Goal: Check status

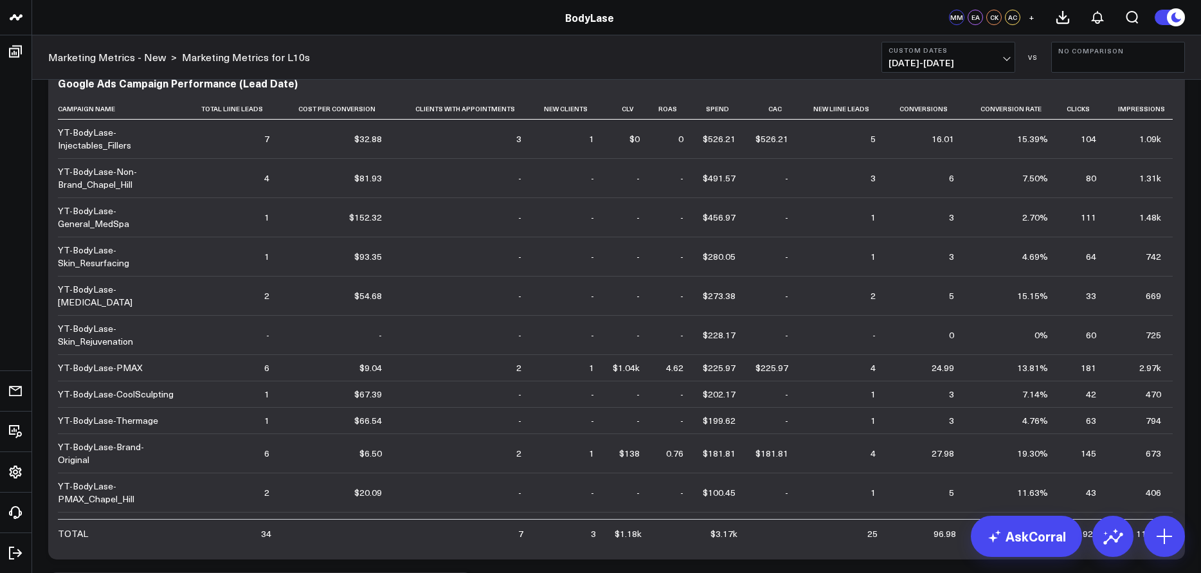
scroll to position [6, 0]
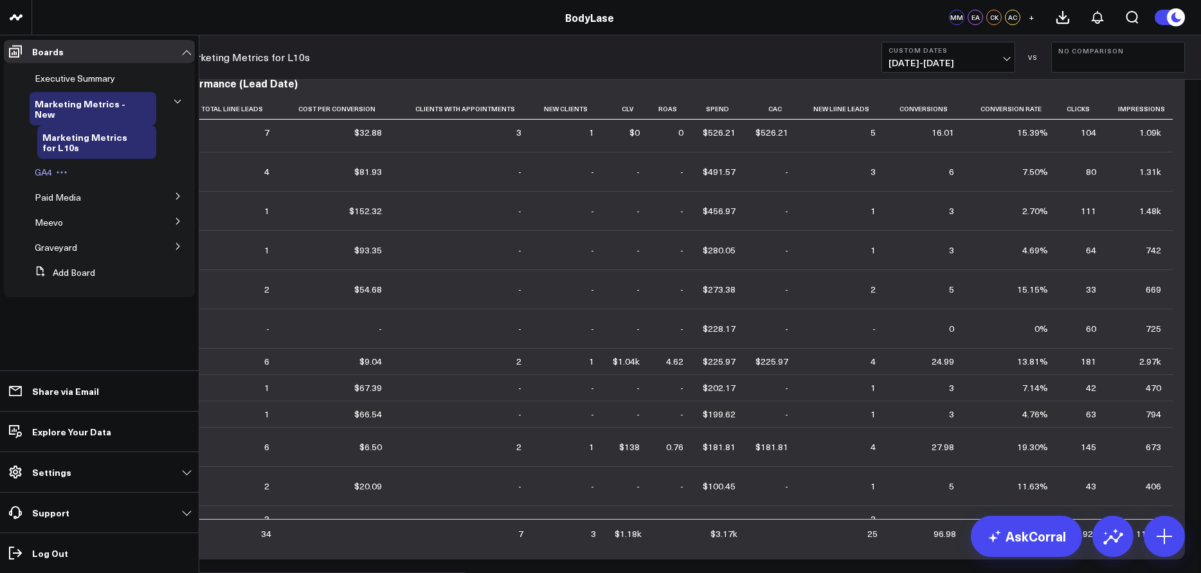
click at [38, 170] on span "GA4" at bounding box center [43, 172] width 17 height 12
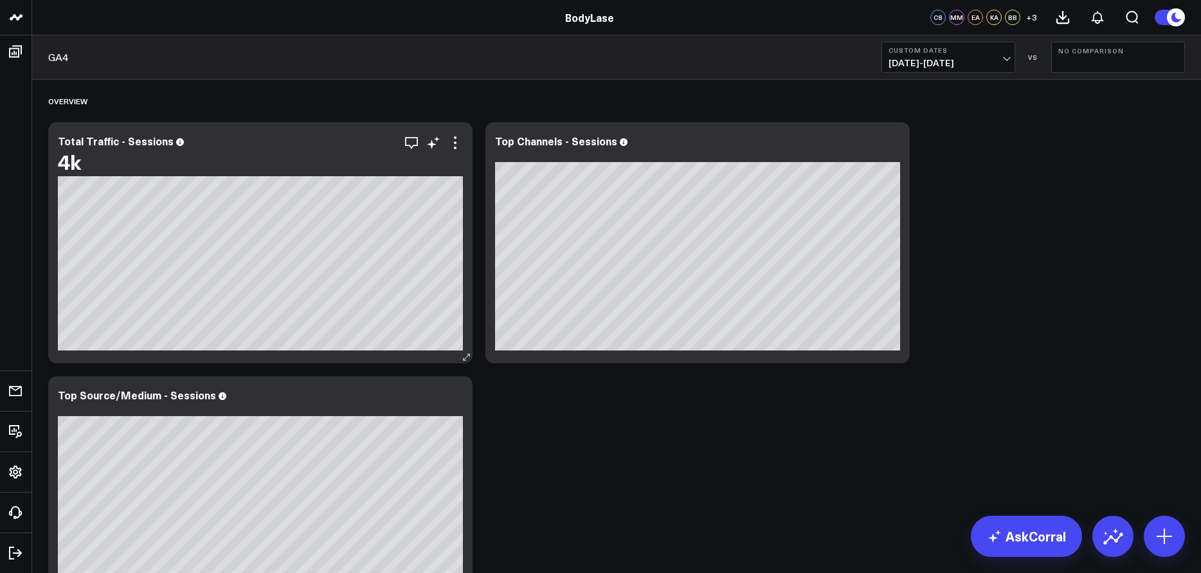
click at [217, 150] on div "4k" at bounding box center [260, 161] width 405 height 23
click at [1106, 54] on b "No Comparison" at bounding box center [1118, 51] width 120 height 8
click at [1087, 131] on link "YoY" at bounding box center [1118, 135] width 132 height 24
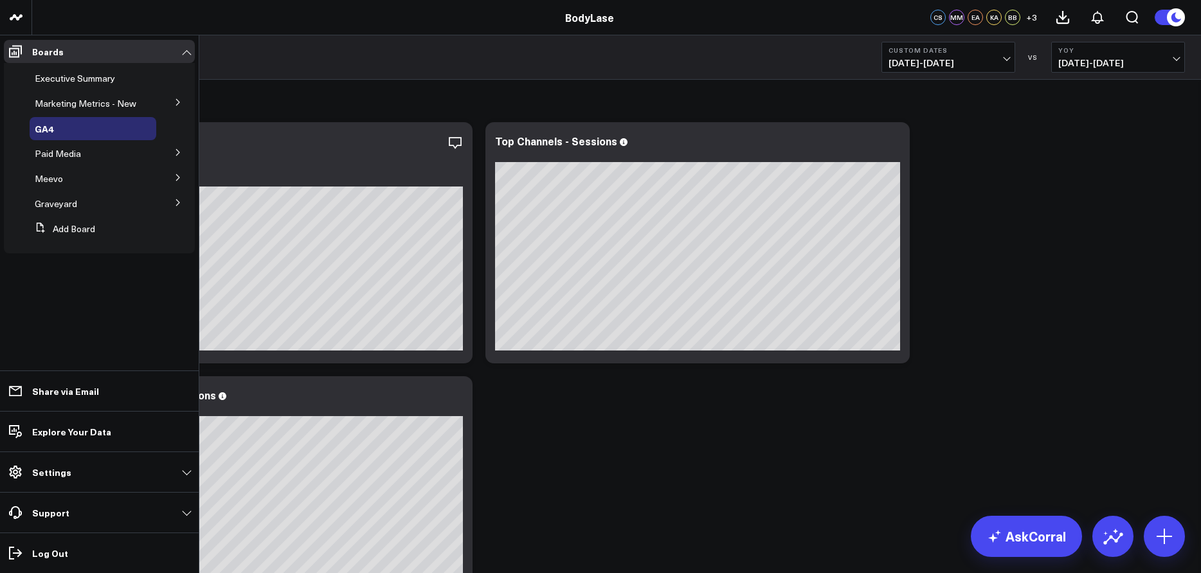
click at [176, 98] on icon at bounding box center [178, 102] width 8 height 8
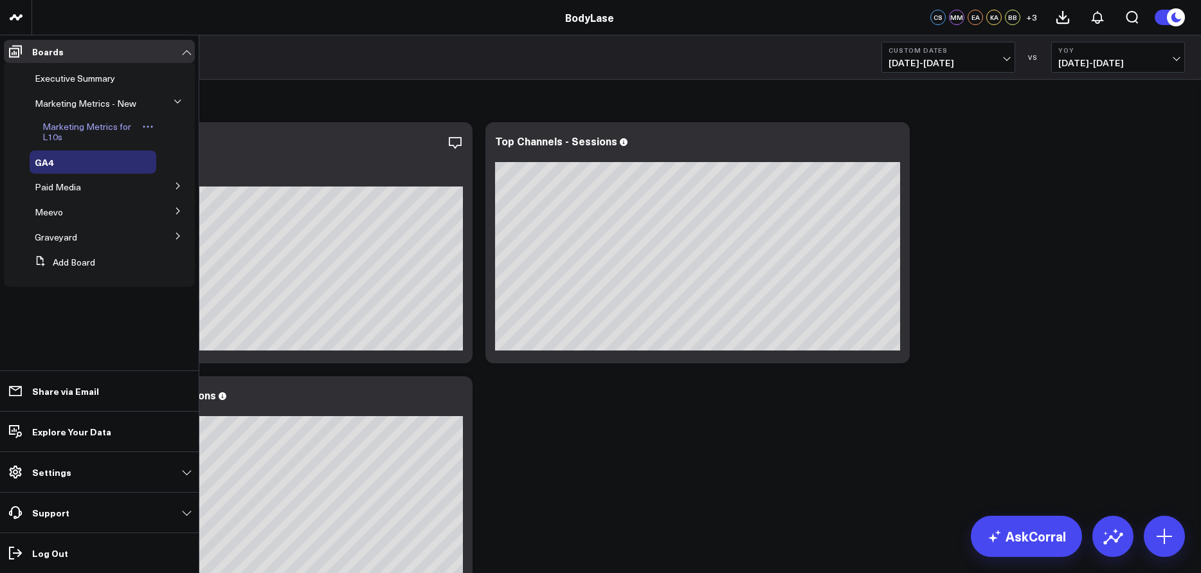
click at [92, 129] on span "Marketing Metrics for L10s" at bounding box center [86, 131] width 89 height 23
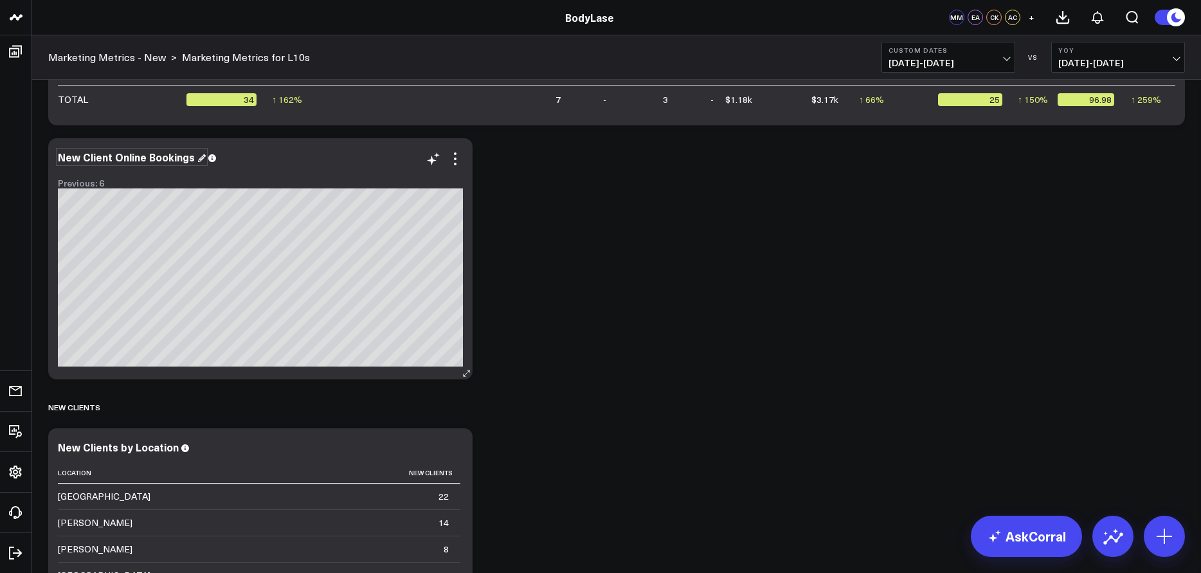
scroll to position [420, 0]
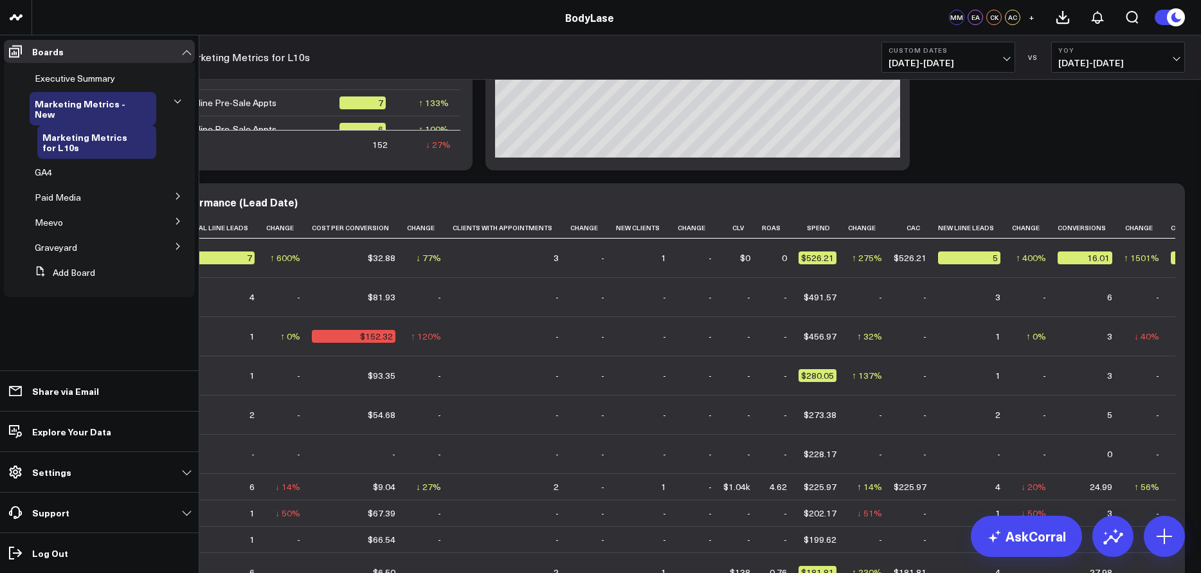
click at [182, 197] on button at bounding box center [177, 195] width 33 height 19
click at [62, 243] on span "Meta Ads" at bounding box center [61, 243] width 39 height 12
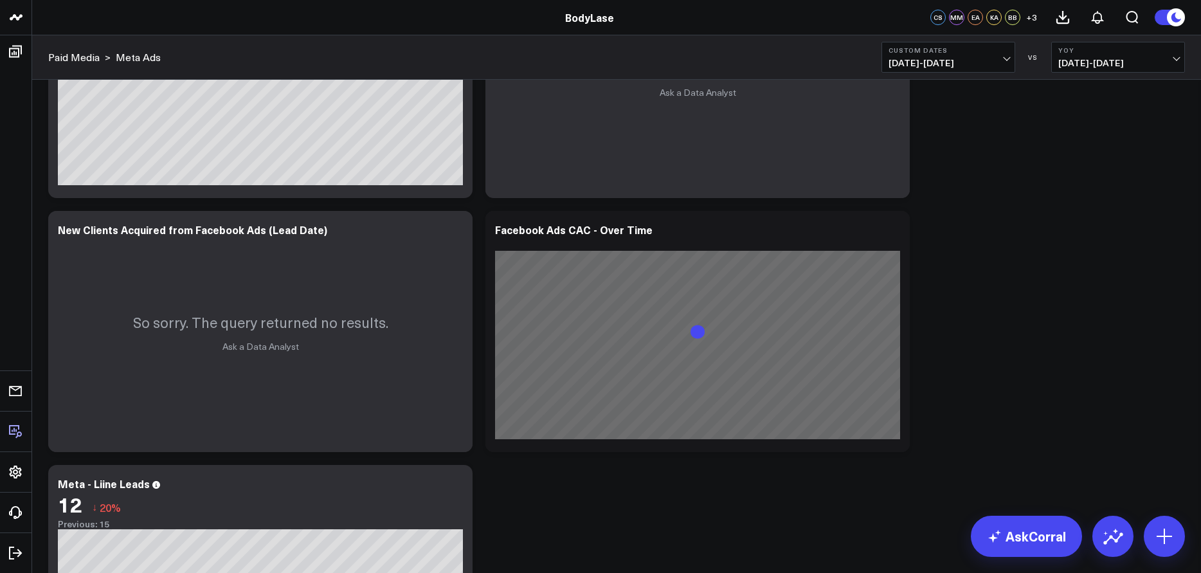
scroll to position [1196, 0]
